Goal: Information Seeking & Learning: Find specific fact

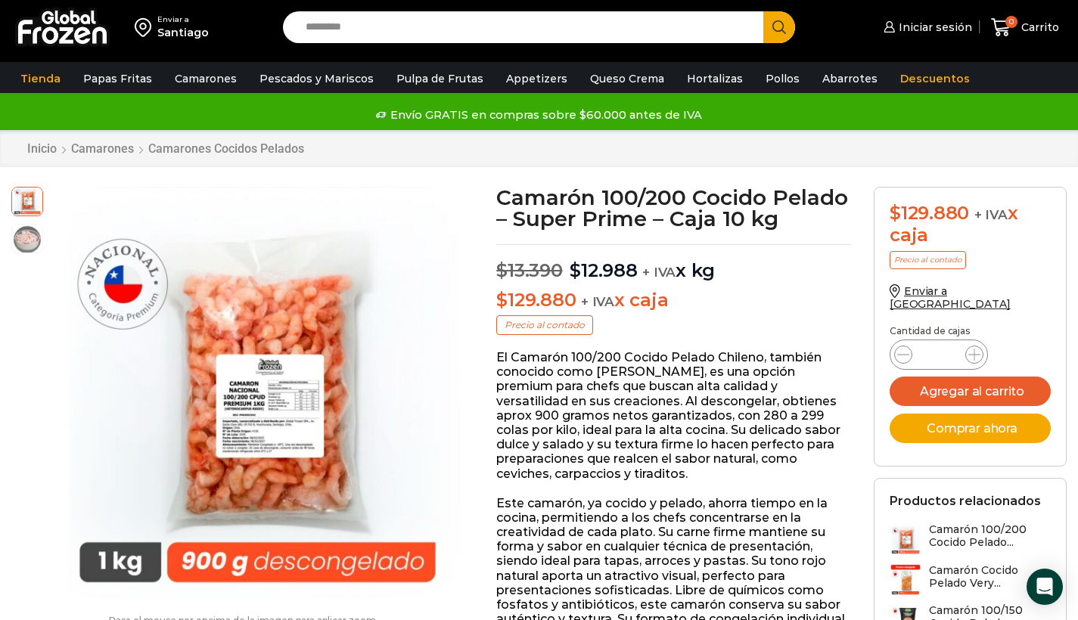
click at [41, 32] on img at bounding box center [62, 27] width 95 height 39
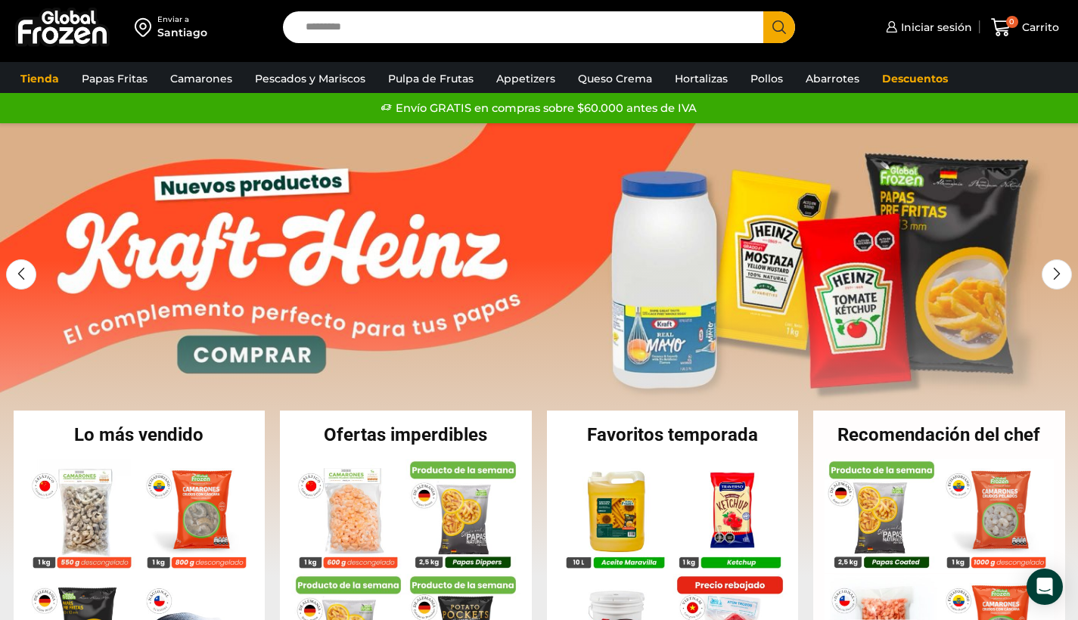
click at [358, 23] on input "Search input" at bounding box center [527, 27] width 458 height 32
type input "*****"
click at [779, 27] on button "Search" at bounding box center [779, 27] width 32 height 32
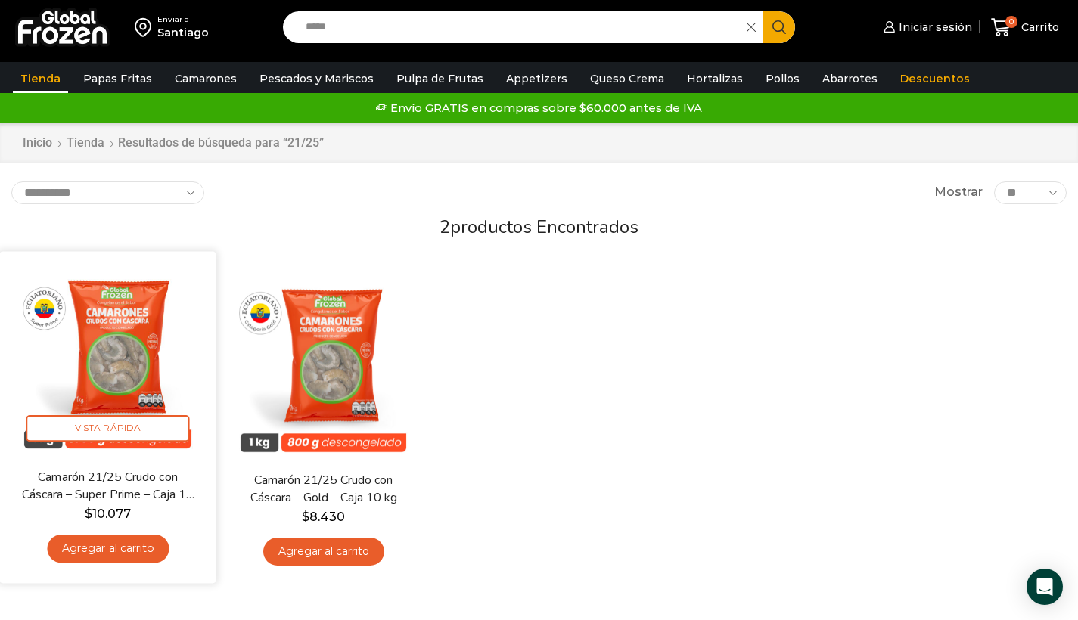
click at [146, 358] on img at bounding box center [108, 360] width 194 height 194
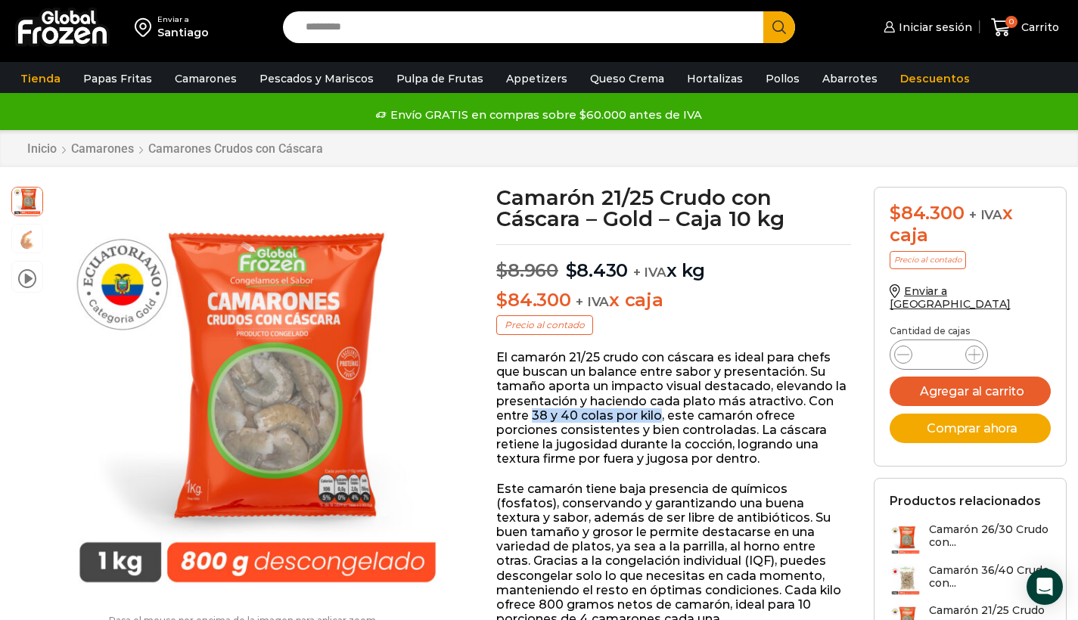
drag, startPoint x: 533, startPoint y: 412, endPoint x: 660, endPoint y: 412, distance: 127.1
click at [660, 412] on p "El camarón 21/25 crudo con cáscara es ideal para chefs que buscan un balance en…" at bounding box center [673, 408] width 355 height 117
copy p "38 y 40 colas por kilo"
